Goal: Task Accomplishment & Management: Use online tool/utility

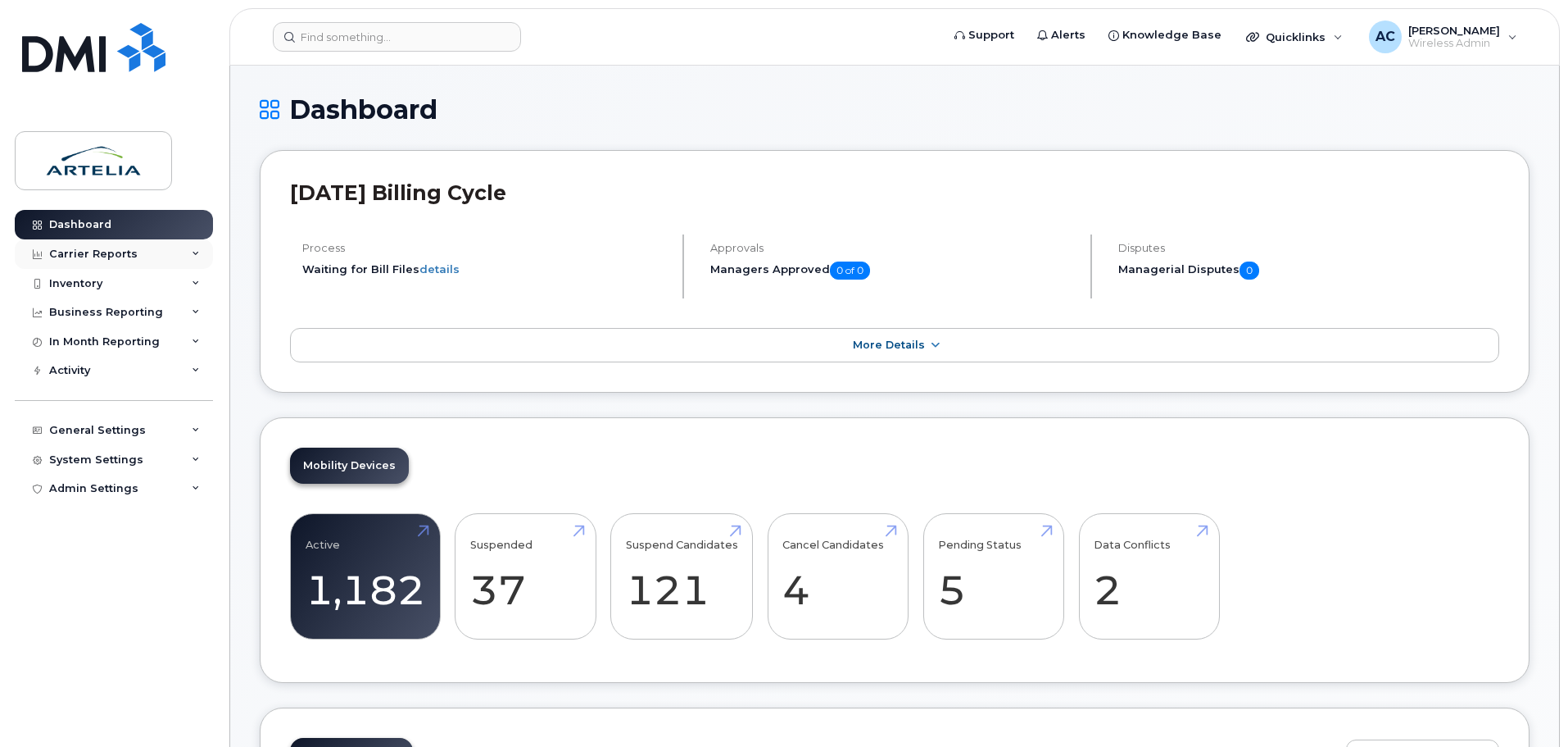
click at [183, 260] on div "Carrier Reports" at bounding box center [113, 254] width 198 height 29
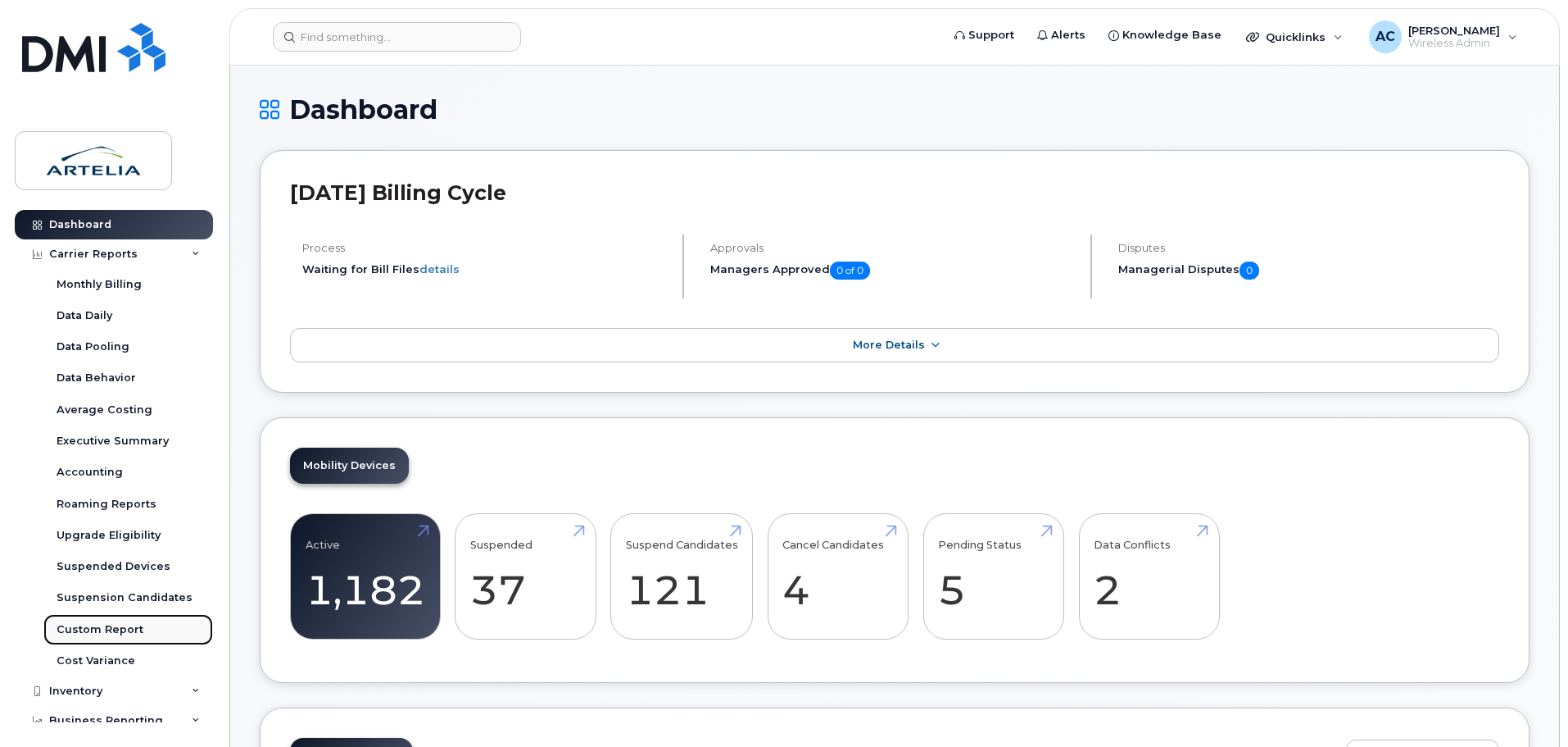
click at [120, 628] on div "Custom Report" at bounding box center [99, 629] width 87 height 15
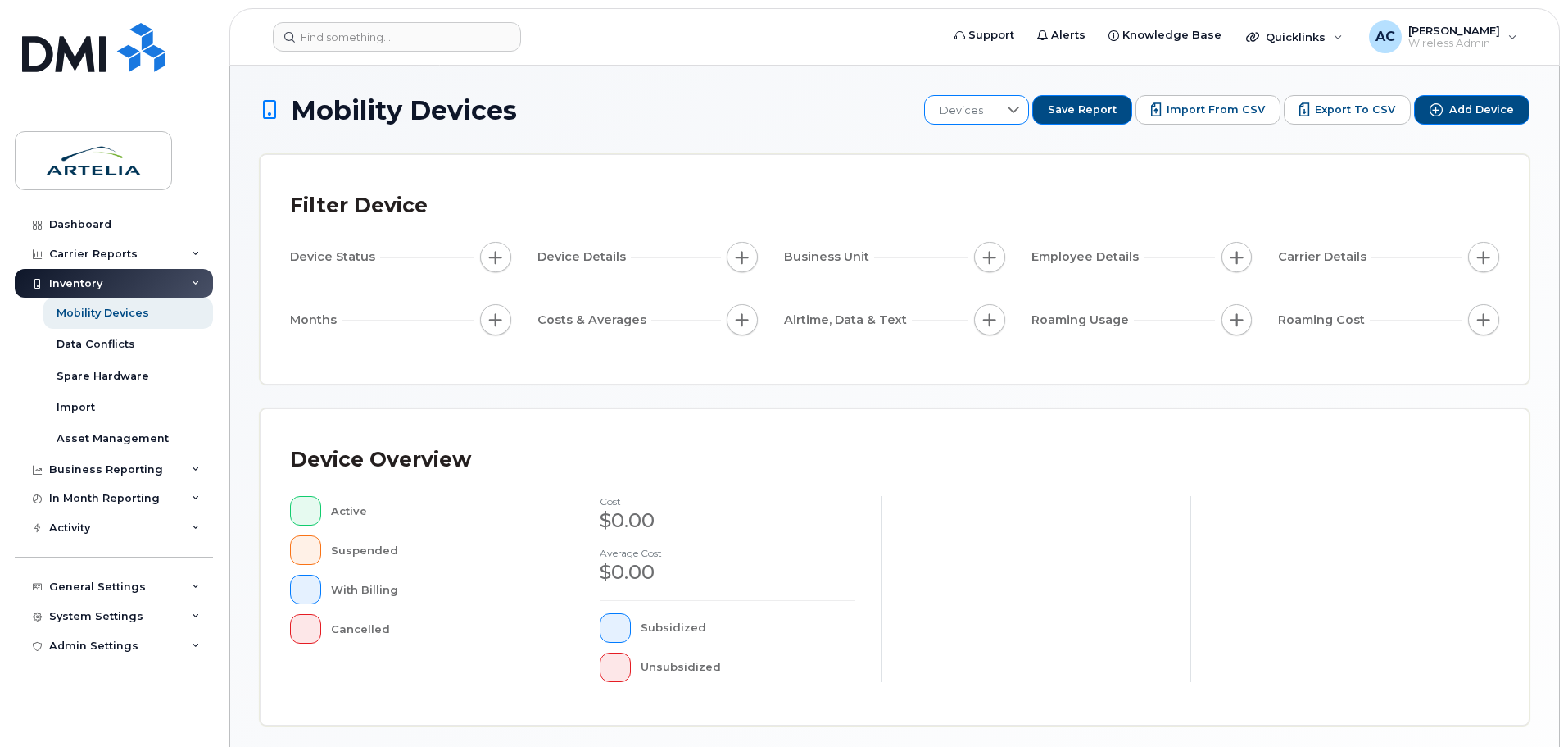
click at [1029, 108] on div at bounding box center [1013, 110] width 31 height 27
click at [998, 222] on span "IT_Mensuel" at bounding box center [984, 224] width 59 height 15
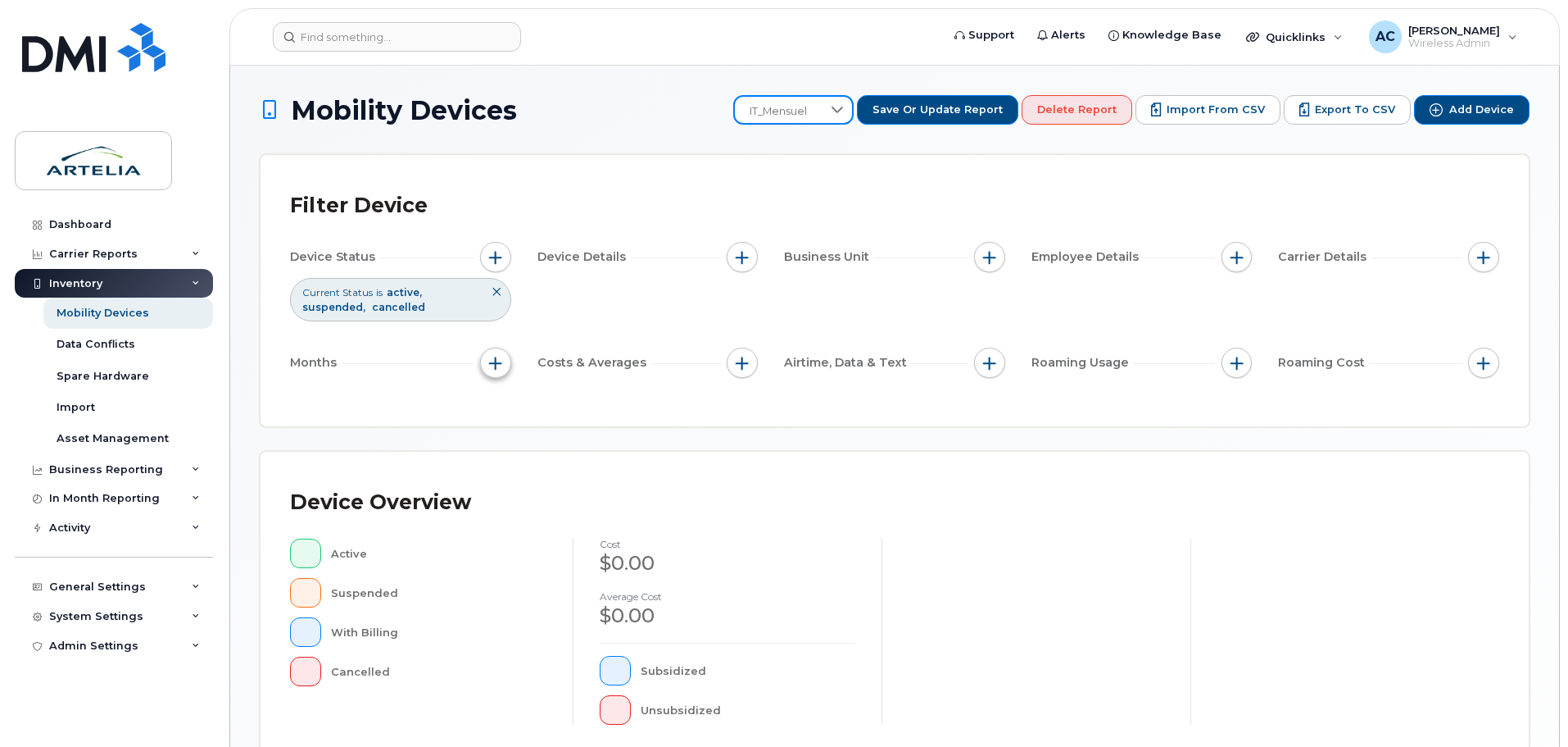
click at [506, 361] on button "button" at bounding box center [496, 363] width 31 height 31
click at [499, 411] on input "Billing Cycle" at bounding box center [499, 412] width 13 height 13
checkbox input "true"
click at [568, 449] on icon at bounding box center [569, 443] width 13 height 13
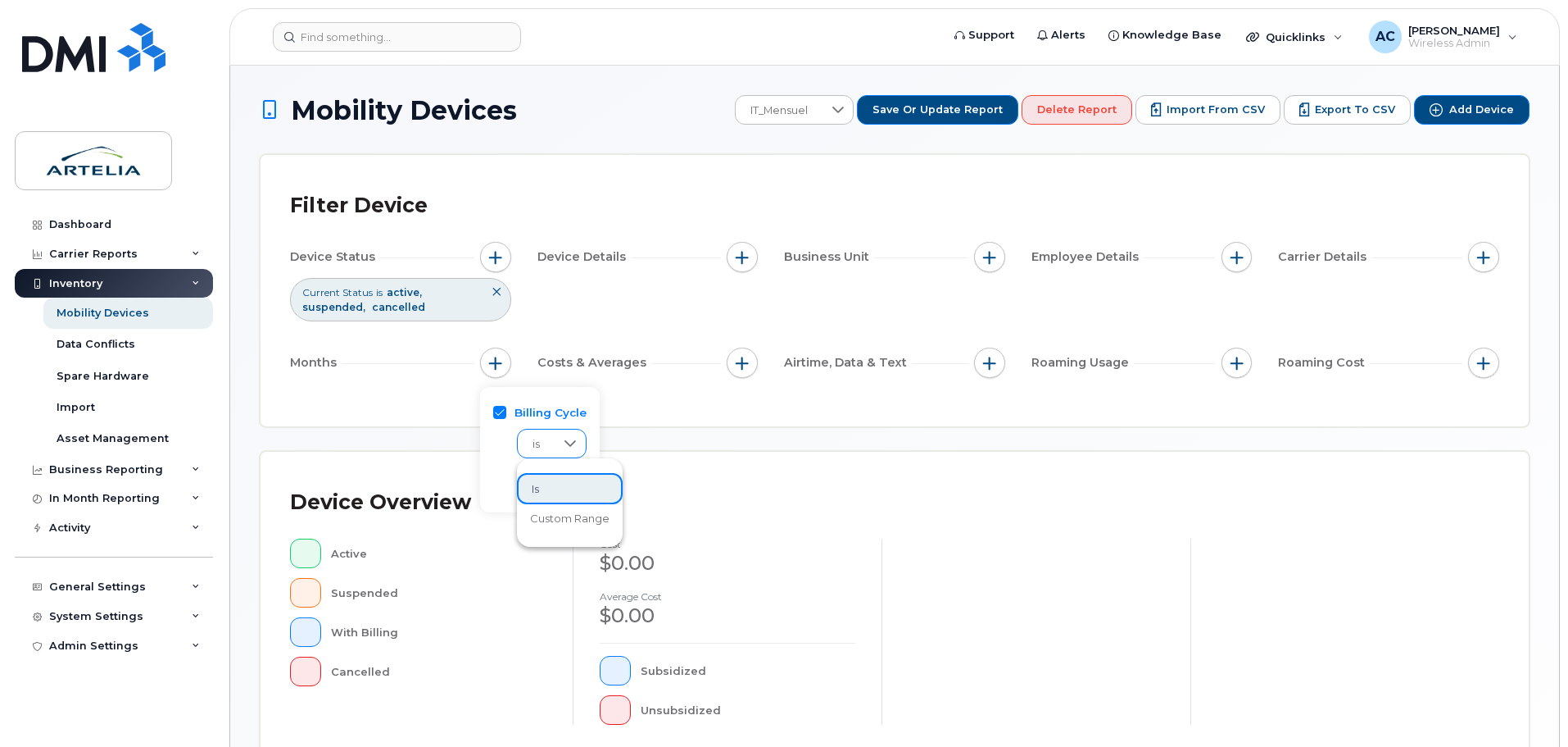
click at [568, 445] on icon at bounding box center [569, 443] width 13 height 13
click at [560, 479] on div at bounding box center [572, 479] width 31 height 27
click at [565, 539] on span "[DATE]" at bounding box center [547, 542] width 35 height 15
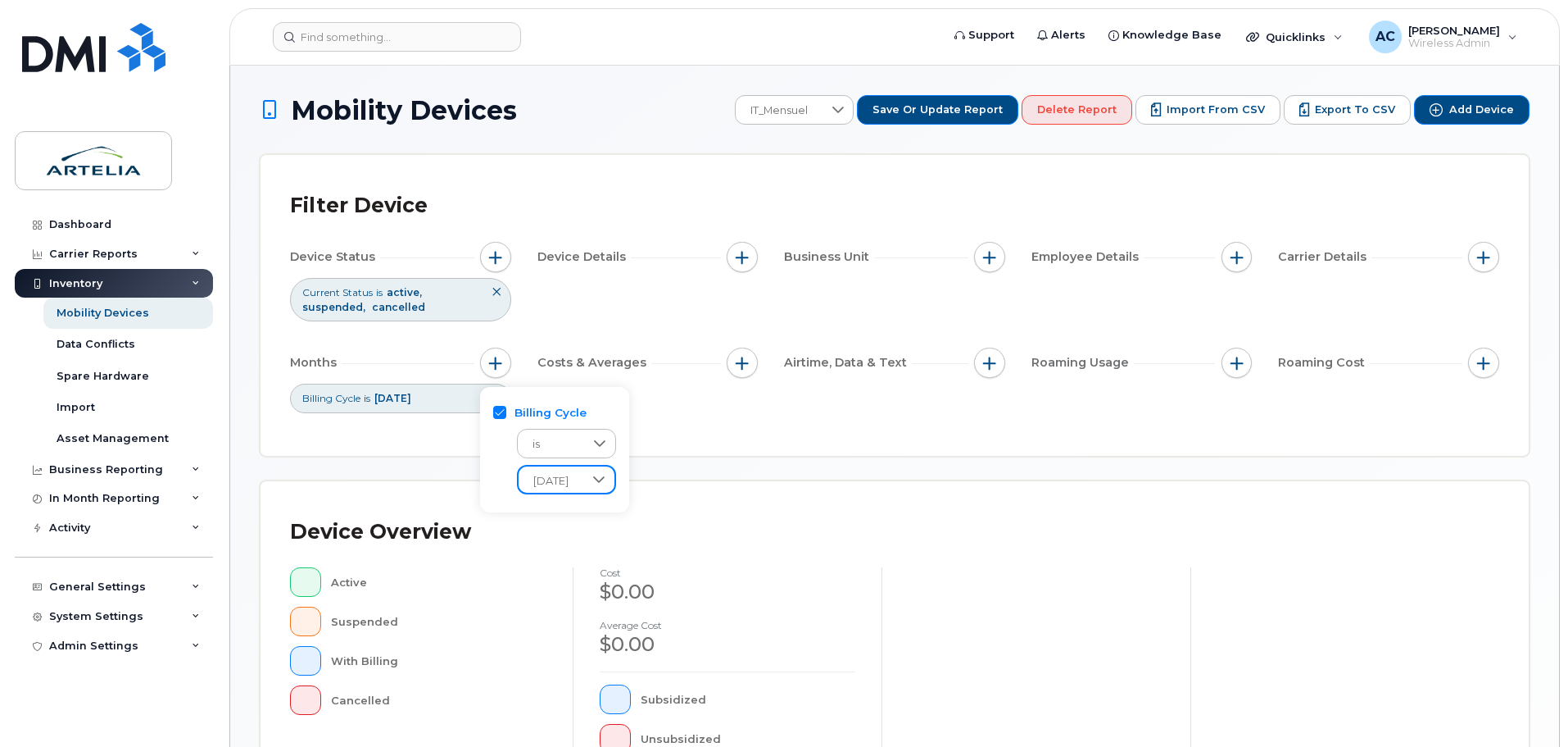
click at [428, 443] on div "Filter Device Device Status Current Status is active suspended cancelled Device…" at bounding box center [894, 305] width 1268 height 301
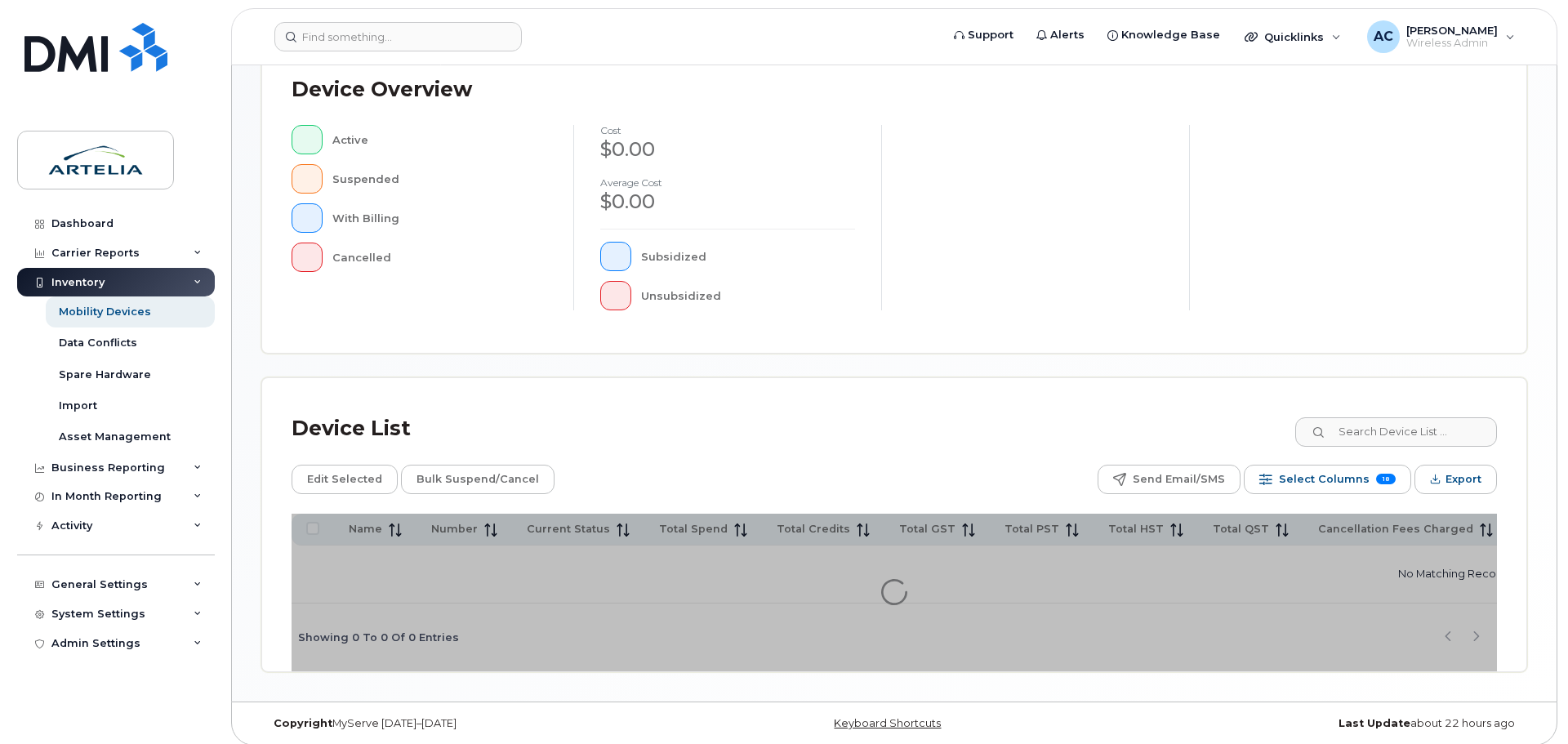
scroll to position [454, 0]
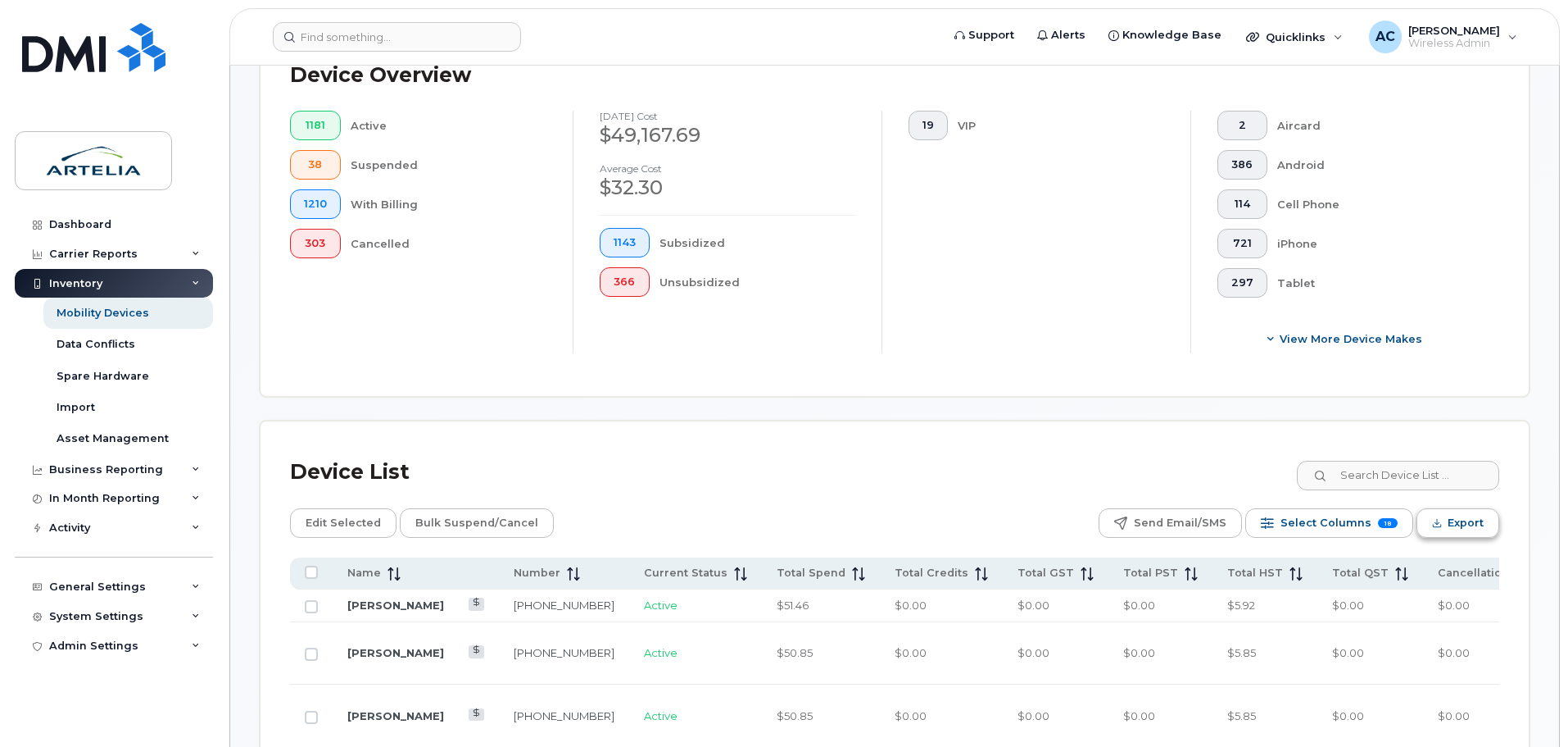
click at [1470, 525] on span "Export" at bounding box center [1466, 522] width 36 height 25
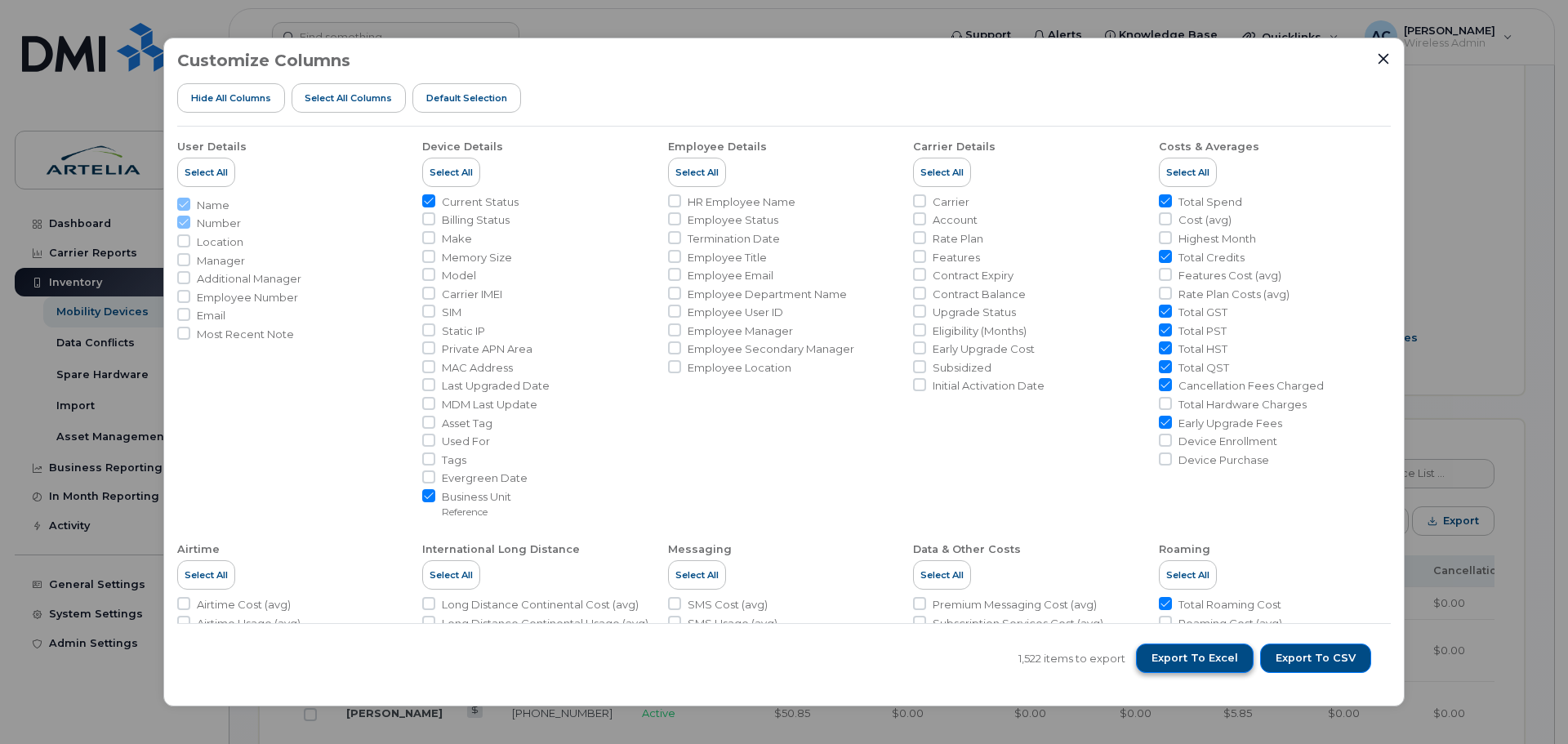
click at [1219, 665] on span "Export to Excel" at bounding box center [1194, 658] width 86 height 15
